Goal: Task Accomplishment & Management: Manage account settings

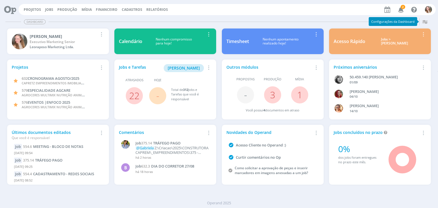
click at [402, 10] on icon "button" at bounding box center [401, 10] width 10 height 10
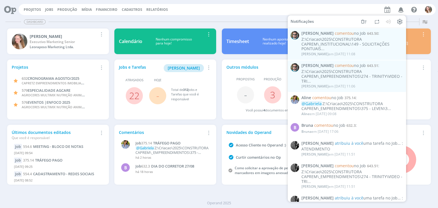
click at [29, 13] on div "Projetos Jobs Produção [GEOGRAPHIC_DATA] Financeiro Cadastros Relatórios Notifi…" at bounding box center [227, 9] width 417 height 11
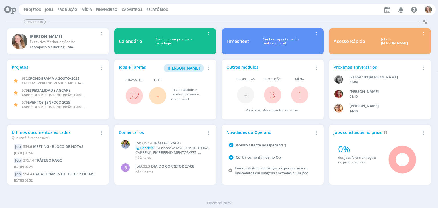
click at [29, 13] on div "Projetos Jobs Produção [GEOGRAPHIC_DATA] Financeiro Cadastros Relatórios Notifi…" at bounding box center [227, 9] width 417 height 11
click at [30, 7] on link "Projetos" at bounding box center [32, 9] width 17 height 5
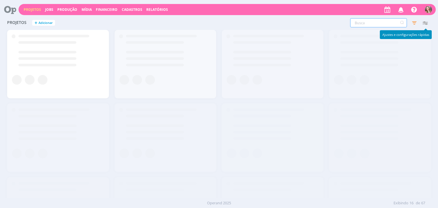
click at [377, 23] on input "text" at bounding box center [378, 22] width 57 height 9
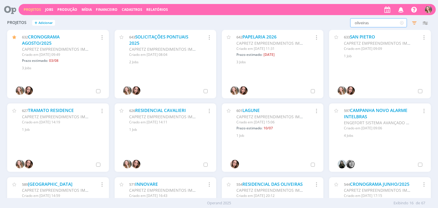
type input "oliveiras"
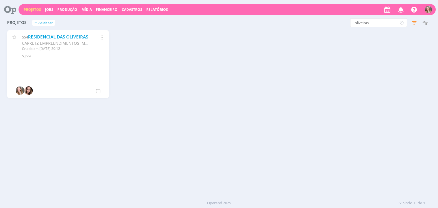
click at [42, 36] on link "RESIDENCIAL DAS OLIVEIRAS" at bounding box center [58, 37] width 60 height 6
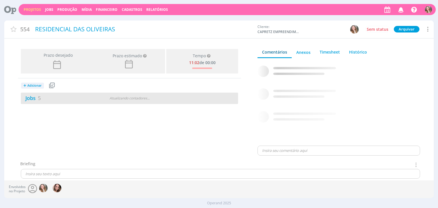
click at [77, 94] on div "Jobs 5" at bounding box center [58, 98] width 74 height 8
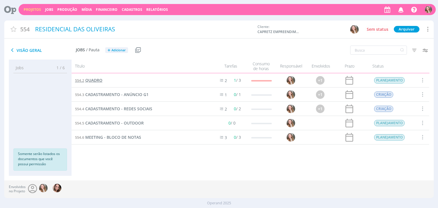
click at [87, 81] on span "QUADRO" at bounding box center [93, 80] width 17 height 5
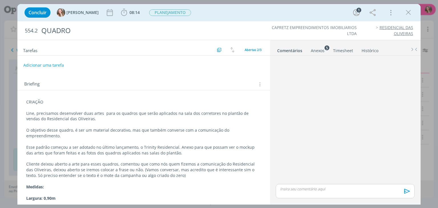
click at [24, 125] on div "CRIAÇÃO Line, precisamos desenvolver duas artes para os quadros que serão aplic…" at bounding box center [143, 153] width 243 height 112
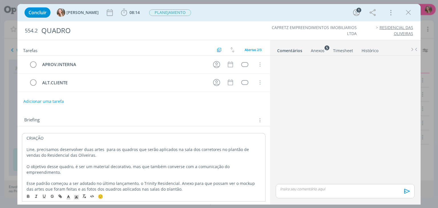
click at [26, 137] on div "CRIAÇÃO Line, precisamos desenvolver duas artes para os quadros que serão aplic…" at bounding box center [143, 189] width 243 height 112
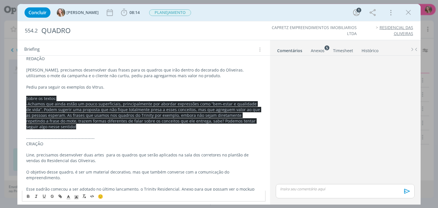
scroll to position [82, 0]
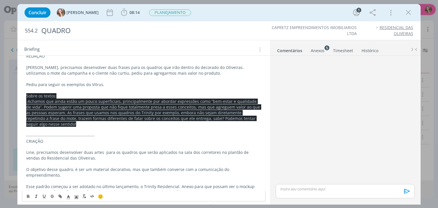
click at [52, 109] on span "-Achamos que ainda estão um pouco superficiais, principalmente por abordar expr…" at bounding box center [143, 113] width 235 height 28
click at [26, 97] on p "Sobre os textos:" at bounding box center [143, 96] width 235 height 6
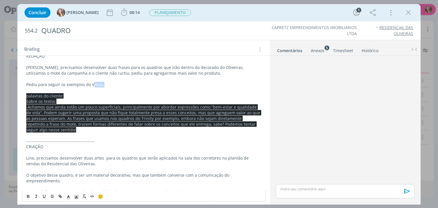
drag, startPoint x: 93, startPoint y: 84, endPoint x: 109, endPoint y: 86, distance: 16.4
click at [108, 86] on div "REDAÇÃO Bruna, precisamos desenvolver duas frases para os quadros que irão dent…" at bounding box center [143, 152] width 243 height 202
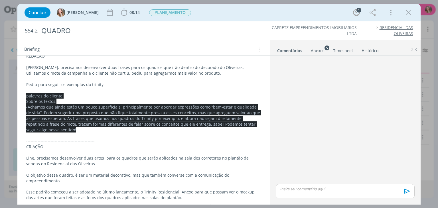
click at [311, 52] on div "Anexos 5" at bounding box center [318, 51] width 14 height 6
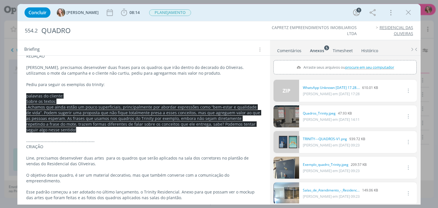
scroll to position [4, 0]
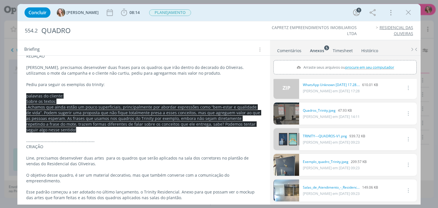
click at [288, 134] on link "dialog" at bounding box center [286, 139] width 26 height 22
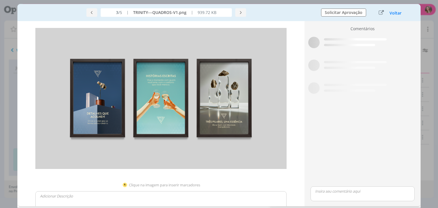
scroll to position [1, 0]
click at [386, 11] on div "Voltar" at bounding box center [391, 13] width 36 height 8
click at [394, 13] on button "Voltar" at bounding box center [395, 13] width 13 height 5
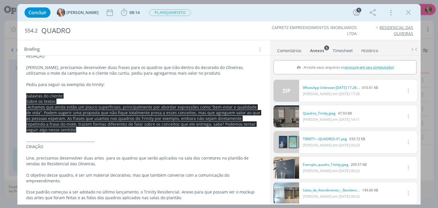
click at [117, 80] on p "dialog" at bounding box center [143, 79] width 235 height 6
click at [108, 84] on p "Pediu para seguir os exemplos do trinity:" at bounding box center [143, 85] width 235 height 6
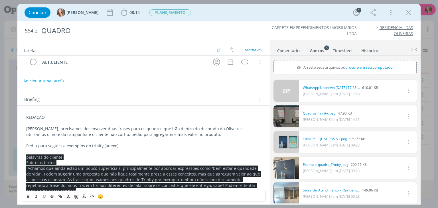
scroll to position [0, 0]
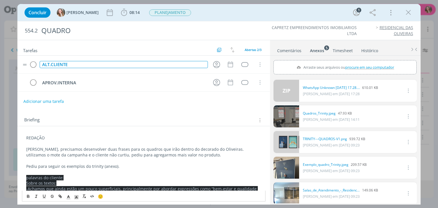
click at [74, 61] on div "ALT.CLIENTE" at bounding box center [124, 64] width 168 height 7
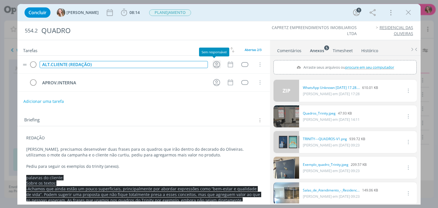
click at [212, 62] on icon "dialog" at bounding box center [216, 64] width 9 height 9
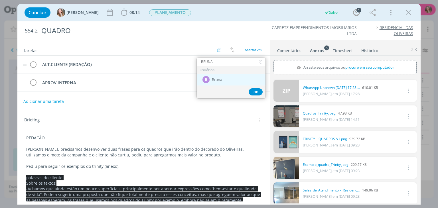
type input "BRUNA"
click at [221, 81] on span "Bruna" at bounding box center [217, 80] width 10 height 5
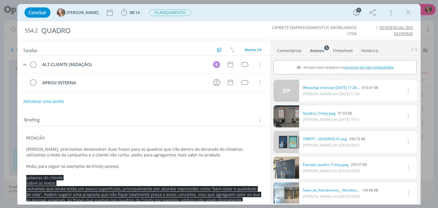
click at [231, 65] on tr "ALT.CLIENTE (REDAÇÃO) B Cancelar" at bounding box center [143, 65] width 252 height 18
click at [229, 65] on icon "dialog" at bounding box center [230, 64] width 7 height 7
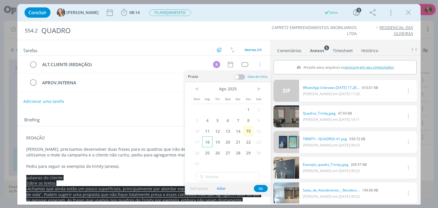
click at [205, 142] on span "18" at bounding box center [207, 142] width 10 height 11
click at [261, 187] on button "Ok" at bounding box center [261, 188] width 14 height 7
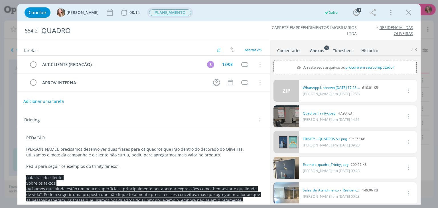
click at [150, 11] on span "PLANEJAMENTO" at bounding box center [170, 12] width 42 height 7
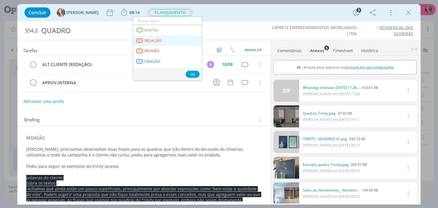
click at [150, 41] on span "REDAÇÃO" at bounding box center [152, 40] width 17 height 5
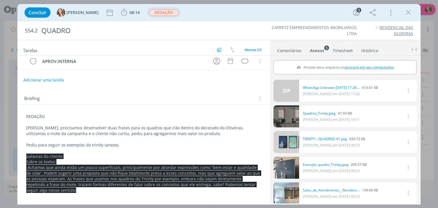
scroll to position [28, 0]
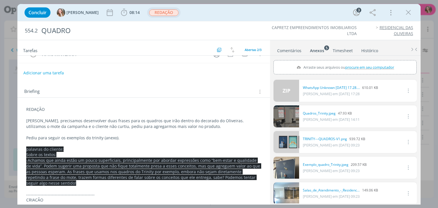
click at [64, 150] on p "palavras do cliente:" at bounding box center [143, 149] width 235 height 6
click at [30, 148] on span "palavras do cliente:" at bounding box center [45, 149] width 37 height 5
click at [65, 147] on p "Palavras do cliente:" at bounding box center [144, 150] width 234 height 6
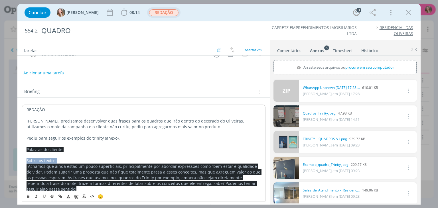
drag, startPoint x: 59, startPoint y: 162, endPoint x: 8, endPoint y: 160, distance: 51.1
click at [8, 160] on div "Concluir [PERSON_NAME] 08:14 Iniciar Apontar Data * [DATE] Horas * 00:00 Tarefa…" at bounding box center [219, 104] width 438 height 208
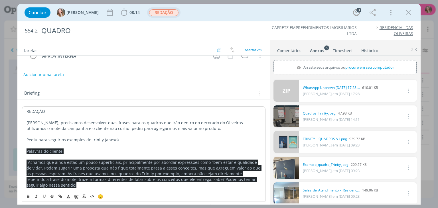
scroll to position [85, 0]
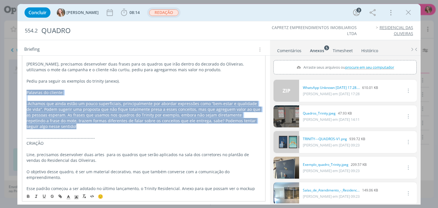
drag, startPoint x: 52, startPoint y: 124, endPoint x: 16, endPoint y: 89, distance: 50.2
click at [16, 89] on div "Concluir [PERSON_NAME] 08:14 Iniciar Apontar Data * [DATE] Horas * 00:00 Tarefa…" at bounding box center [219, 104] width 438 height 208
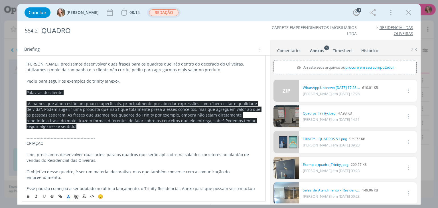
click at [67, 198] on icon "dialog" at bounding box center [68, 197] width 5 height 5
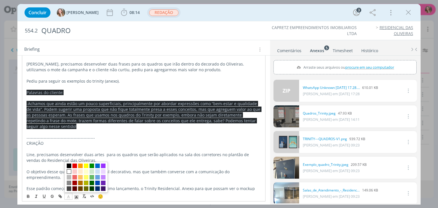
click at [69, 173] on span "dialog" at bounding box center [69, 171] width 5 height 5
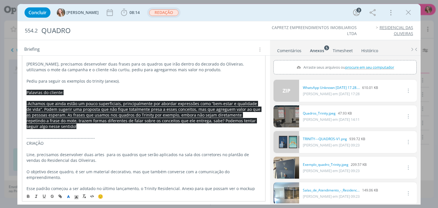
click at [108, 130] on p "dialog" at bounding box center [144, 132] width 234 height 6
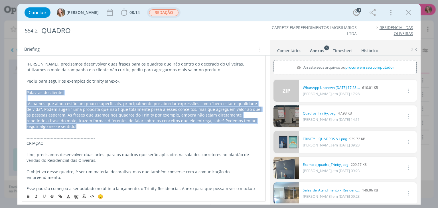
drag, startPoint x: 38, startPoint y: 123, endPoint x: 13, endPoint y: 93, distance: 39.9
click at [13, 93] on div "Concluir [PERSON_NAME] 08:14 Iniciar Apontar Data * [DATE] Horas * 00:00 Tarefa…" at bounding box center [219, 104] width 438 height 208
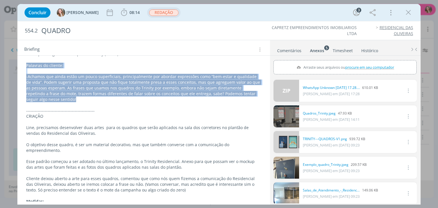
scroll to position [141, 0]
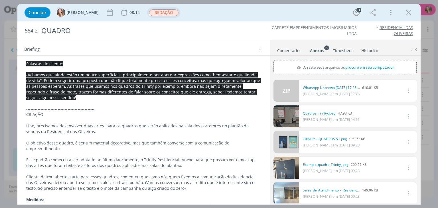
click at [75, 196] on div "REDAÇÃO Bruna, precisamos desenvolver duas frases para os quadros que irão dent…" at bounding box center [143, 125] width 243 height 213
click at [77, 196] on div "REDAÇÃO Bruna, precisamos desenvolver duas frases para os quadros que irão dent…" at bounding box center [143, 125] width 243 height 213
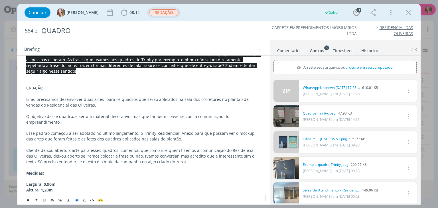
click at [76, 193] on div "REDAÇÃO Bruna, precisamos desenvolver duas frases para os quadros que irão dent…" at bounding box center [143, 99] width 243 height 213
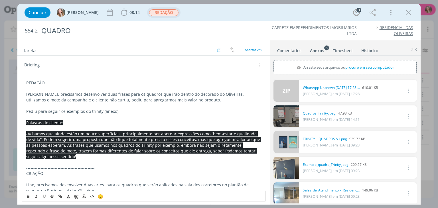
click at [69, 152] on span "-Achamos que ainda estão um pouco superficiais, principalmente por abordar expr…" at bounding box center [143, 145] width 235 height 28
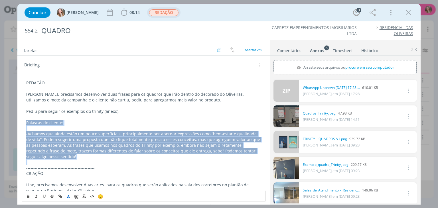
drag, startPoint x: 60, startPoint y: 160, endPoint x: 26, endPoint y: 123, distance: 51.1
click at [26, 123] on div "REDAÇÃO Bruna, precisamos desenvolver duas frases para os quadros que irão dent…" at bounding box center [143, 179] width 243 height 202
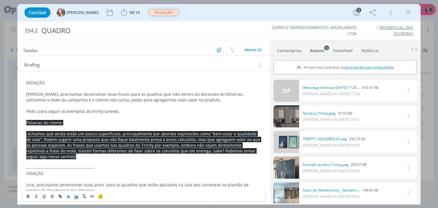
click at [76, 199] on span "dialog" at bounding box center [76, 196] width 8 height 7
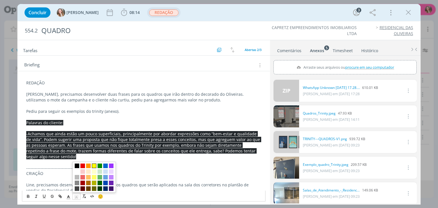
click at [95, 165] on span "dialog" at bounding box center [94, 166] width 5 height 5
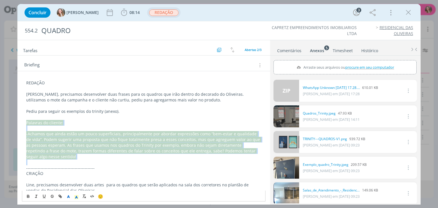
click at [90, 155] on p "-Achamos que ainda estão um pouco superficiais, principalmente por abordar expr…" at bounding box center [143, 145] width 235 height 28
drag, startPoint x: 68, startPoint y: 158, endPoint x: 24, endPoint y: 122, distance: 56.9
click at [24, 122] on div "REDAÇÃO Bruna, precisamos desenvolver duas frases para os quadros que irão dent…" at bounding box center [143, 179] width 243 height 202
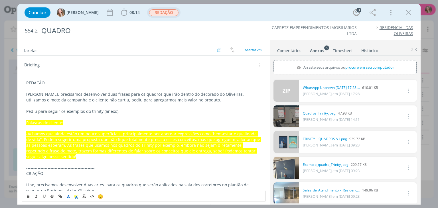
click at [71, 196] on icon "dialog" at bounding box center [68, 197] width 5 height 5
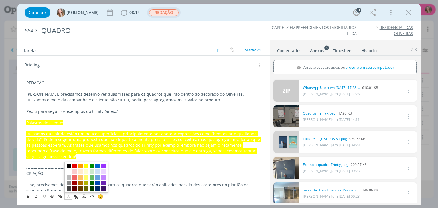
click at [68, 166] on span "dialog" at bounding box center [69, 166] width 5 height 5
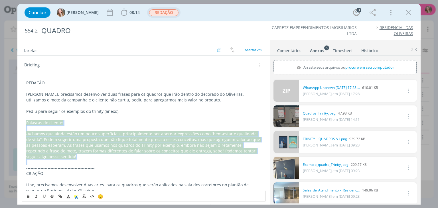
click at [70, 150] on span "-Achamos que ainda estão um pouco superficiais, principalmente por abordar expr…" at bounding box center [143, 145] width 235 height 28
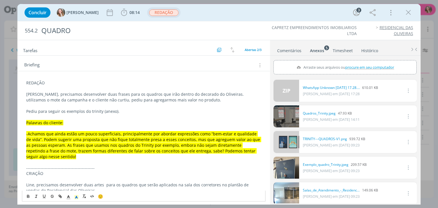
click at [95, 125] on p "dialog" at bounding box center [143, 128] width 235 height 6
drag, startPoint x: 78, startPoint y: 119, endPoint x: 64, endPoint y: 125, distance: 14.7
click at [78, 120] on p "Palavras do cliente:" at bounding box center [143, 123] width 235 height 6
click at [73, 122] on p "Palavras do cliente:" at bounding box center [143, 123] width 235 height 6
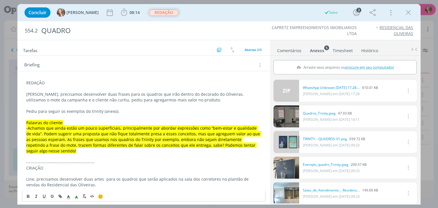
scroll to position [0, 0]
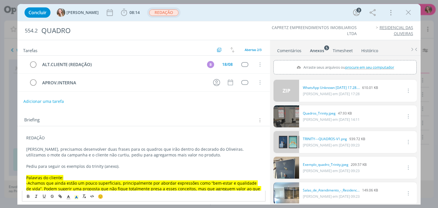
drag, startPoint x: 32, startPoint y: 137, endPoint x: 10, endPoint y: 137, distance: 21.7
click at [10, 137] on div "Concluir [PERSON_NAME] 08:14 Iniciar Apontar Data * [DATE] Horas * 00:00 Tarefa…" at bounding box center [219, 104] width 438 height 208
click at [29, 194] on icon "dialog" at bounding box center [28, 196] width 5 height 5
click at [67, 141] on p "dialog" at bounding box center [143, 144] width 235 height 6
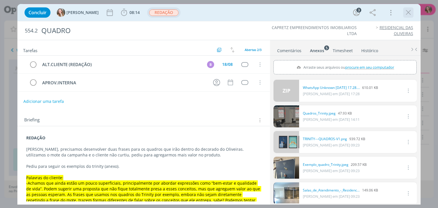
click at [408, 14] on icon "dialog" at bounding box center [408, 12] width 9 height 9
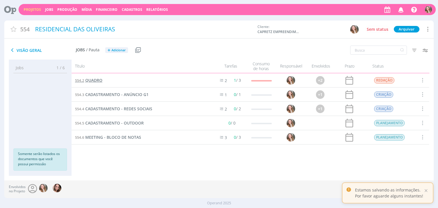
click at [91, 80] on span "QUADRO" at bounding box center [93, 80] width 17 height 5
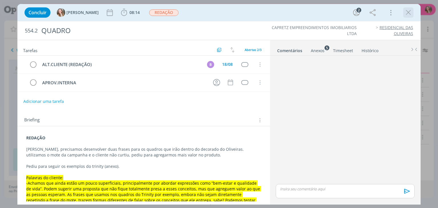
click at [407, 16] on icon "dialog" at bounding box center [408, 12] width 9 height 9
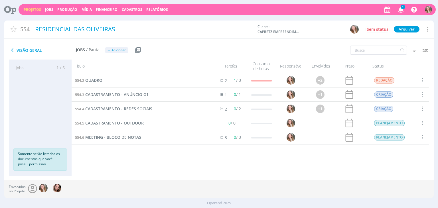
click at [401, 11] on icon "button" at bounding box center [401, 10] width 10 height 10
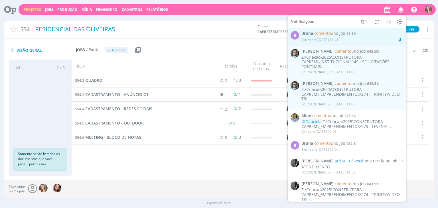
click at [330, 39] on div "Bruna em [DATE] 11:41" at bounding box center [319, 40] width 37 height 4
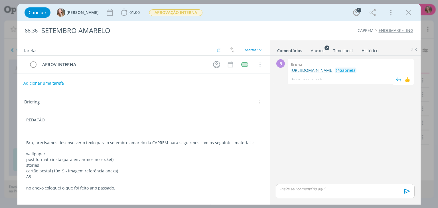
click at [329, 69] on link "[URL][DOMAIN_NAME]" at bounding box center [311, 70] width 43 height 5
click at [406, 11] on icon "dialog" at bounding box center [408, 12] width 9 height 9
